Goal: Information Seeking & Learning: Learn about a topic

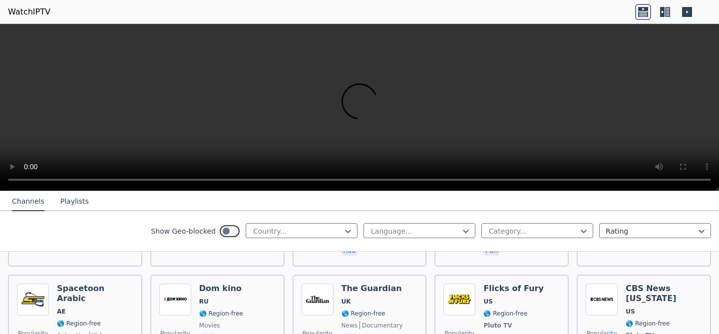
scroll to position [3009, 0]
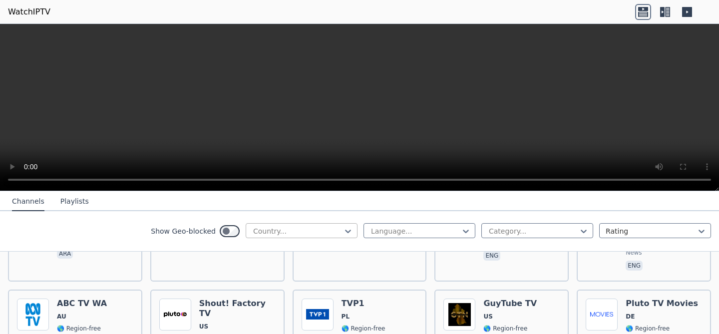
click at [284, 228] on div at bounding box center [297, 231] width 91 height 10
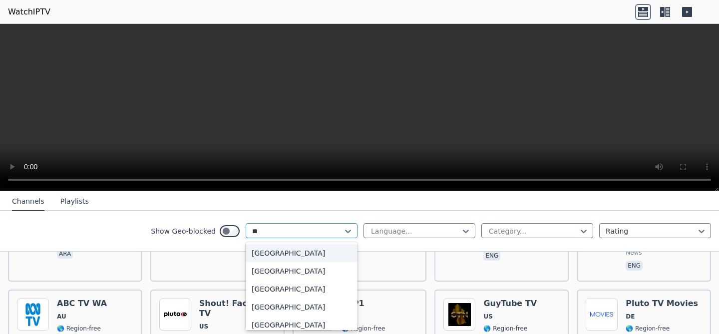
type input "***"
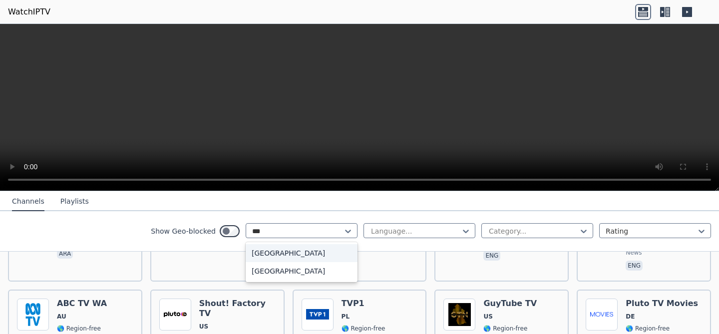
click at [294, 251] on div "[GEOGRAPHIC_DATA]" at bounding box center [302, 253] width 112 height 18
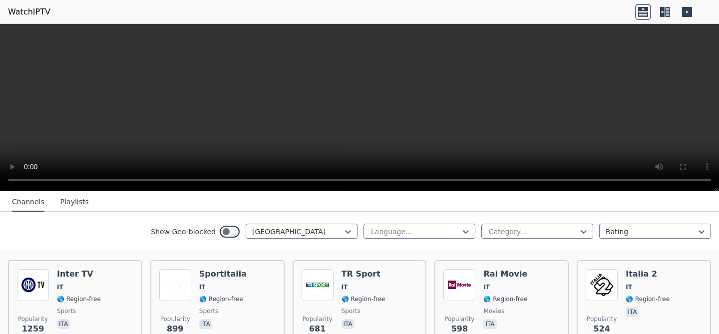
scroll to position [118, 0]
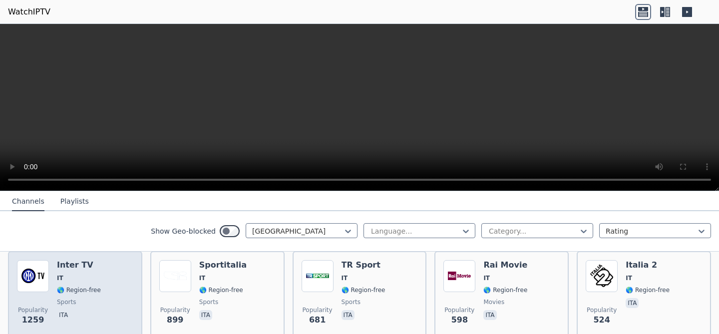
click at [62, 299] on span "sports" at bounding box center [66, 302] width 19 height 8
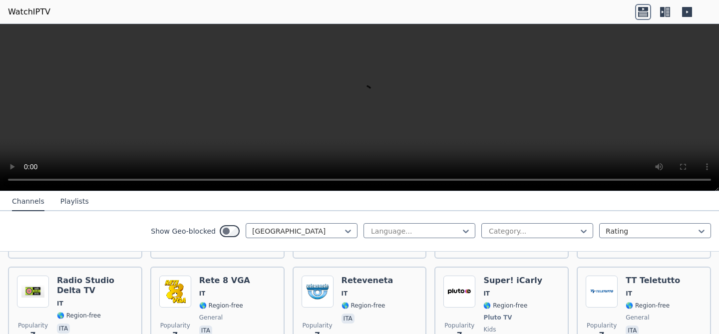
scroll to position [4506, 0]
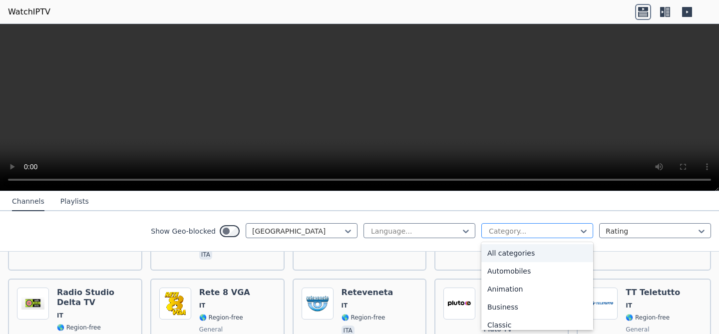
click at [517, 232] on div at bounding box center [533, 231] width 91 height 10
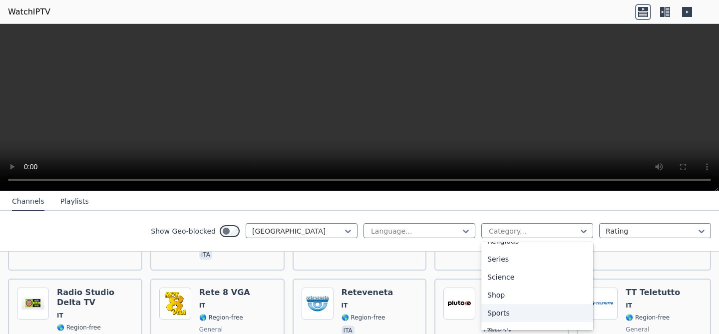
click at [509, 305] on div "Sports" at bounding box center [538, 313] width 112 height 18
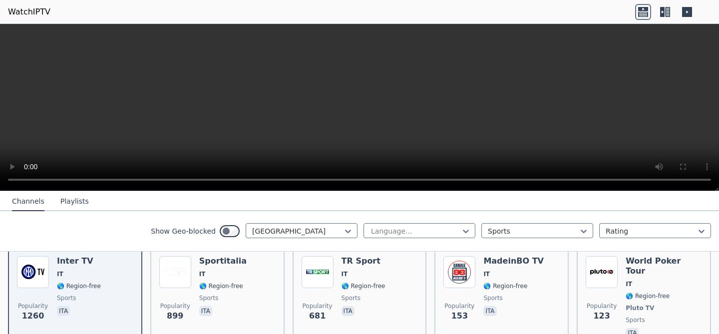
scroll to position [168, 0]
